Goal: Navigation & Orientation: Find specific page/section

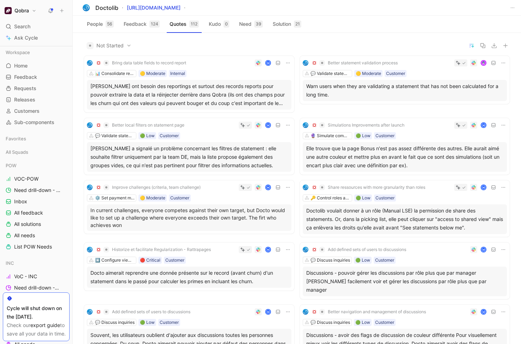
scroll to position [1855, 0]
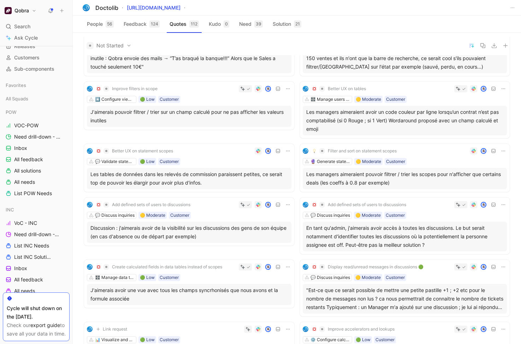
click at [373, 18] on div "People 56 Feedback 124 Quotes 112 Kudo 0 Need 39 Solution 21" at bounding box center [297, 25] width 448 height 14
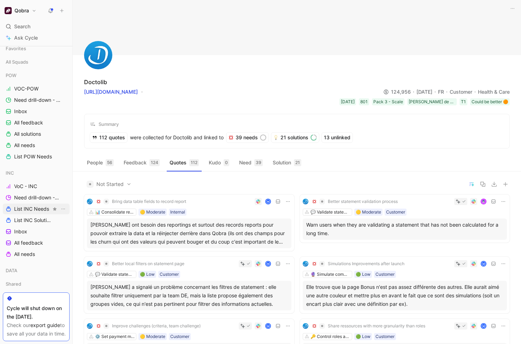
scroll to position [90, 0]
click at [32, 207] on span "List INC Needs" at bounding box center [31, 208] width 35 height 7
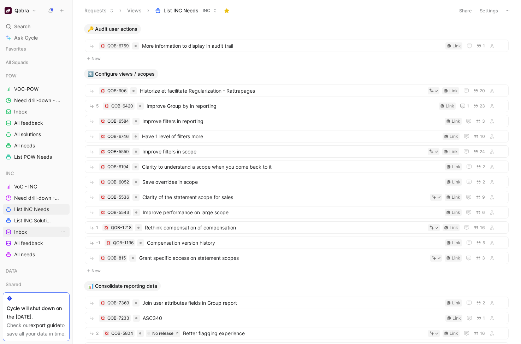
click at [28, 233] on link "Inbox" at bounding box center [36, 231] width 67 height 11
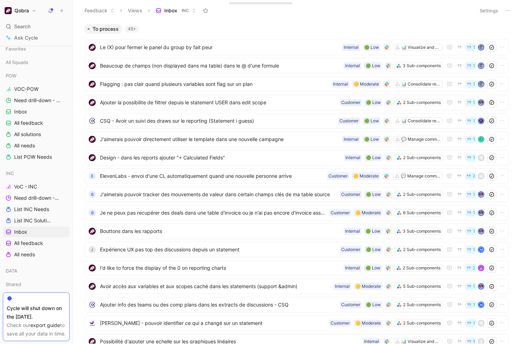
click at [271, 20] on header "Feedback Views Inbox INC Settings" at bounding box center [297, 10] width 448 height 21
click at [40, 210] on span "List INC Needs" at bounding box center [31, 208] width 35 height 7
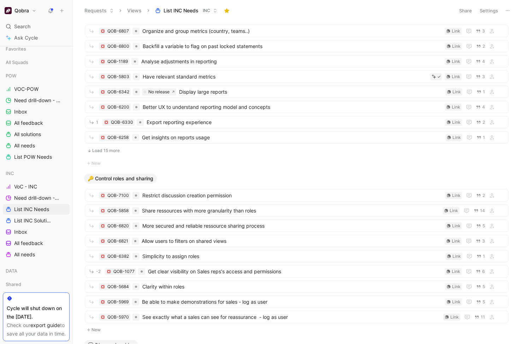
scroll to position [380, 0]
